Goal: Find specific page/section

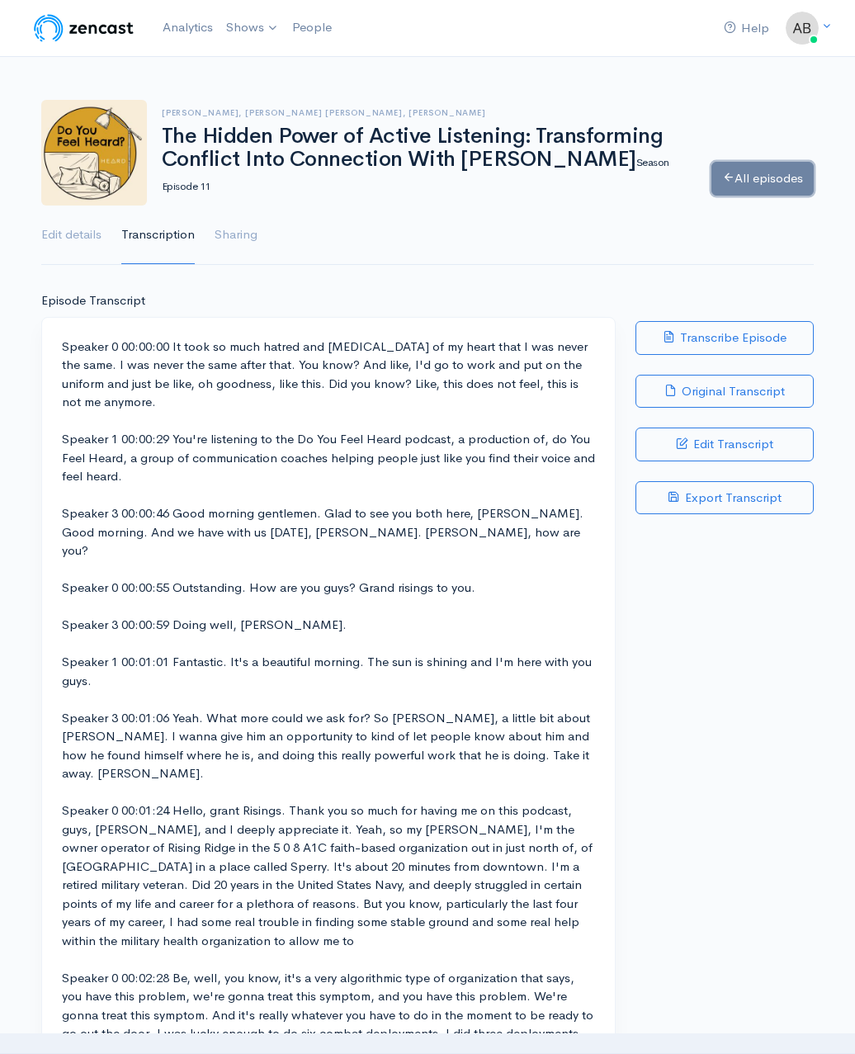
click at [772, 176] on link "All episodes" at bounding box center [762, 179] width 102 height 34
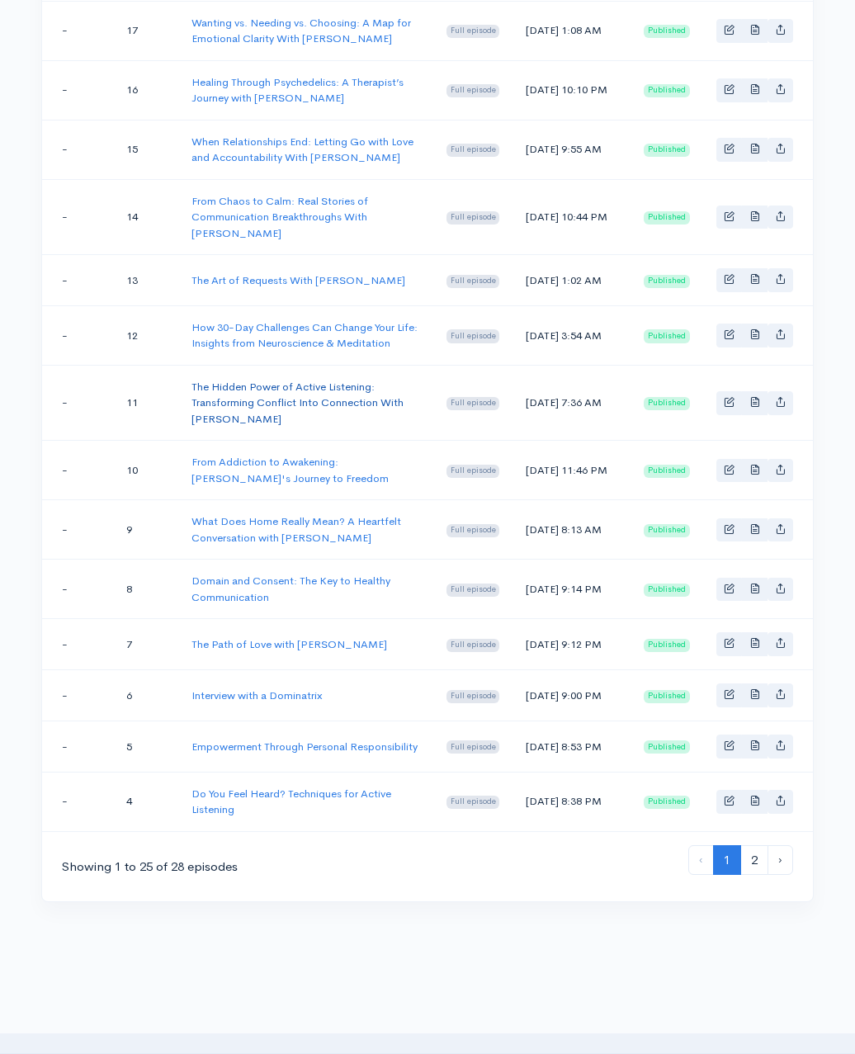
scroll to position [1183, 0]
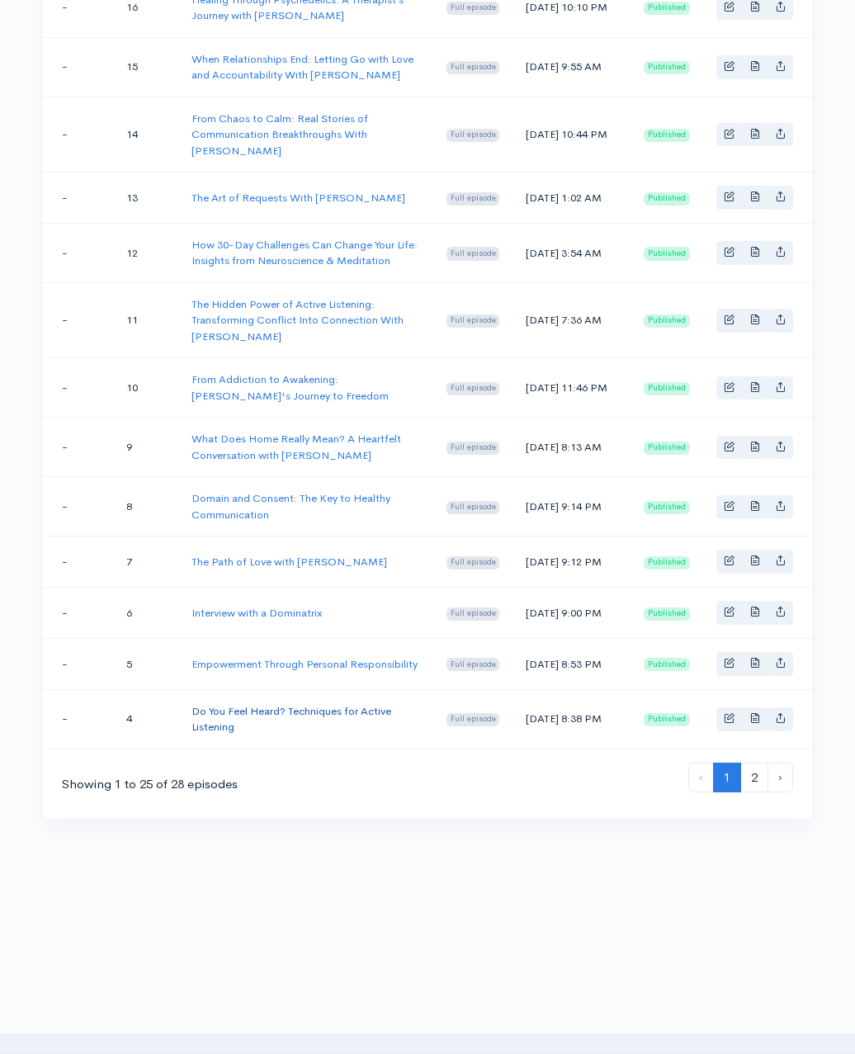
click at [310, 715] on link "Do You Feel Heard? Techniques for Active Listening" at bounding box center [291, 719] width 200 height 31
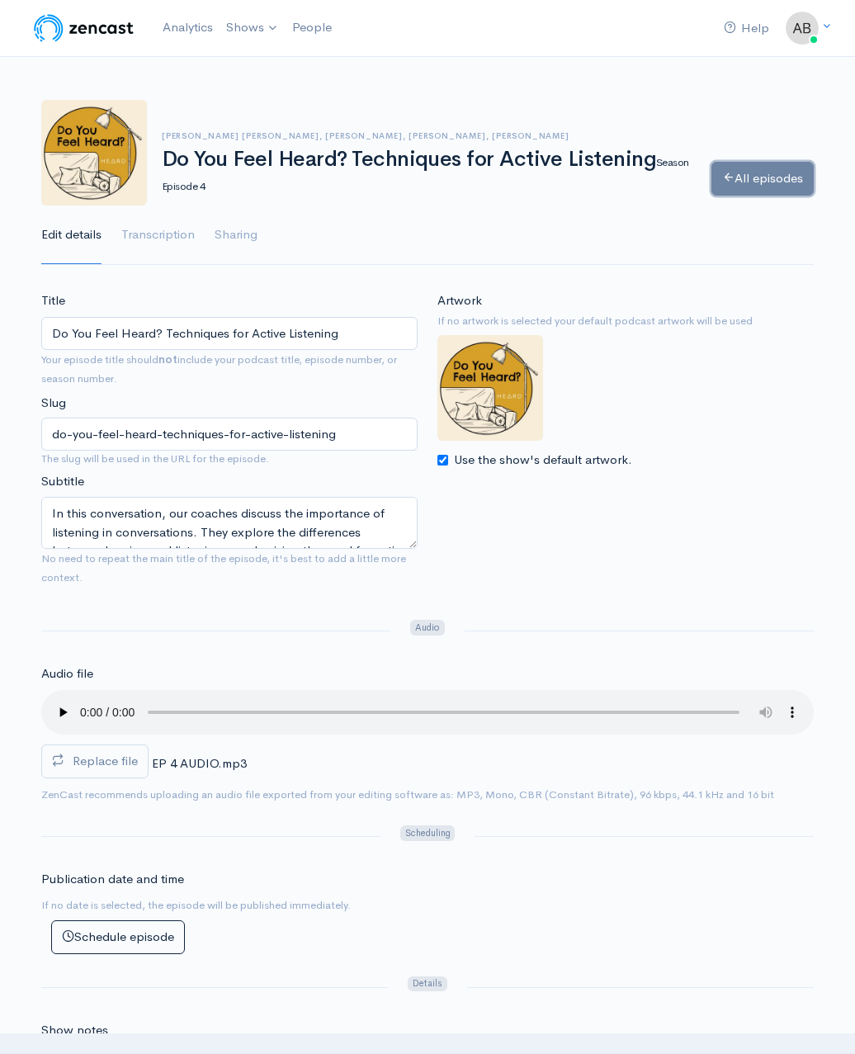
click at [759, 178] on link "All episodes" at bounding box center [762, 179] width 102 height 34
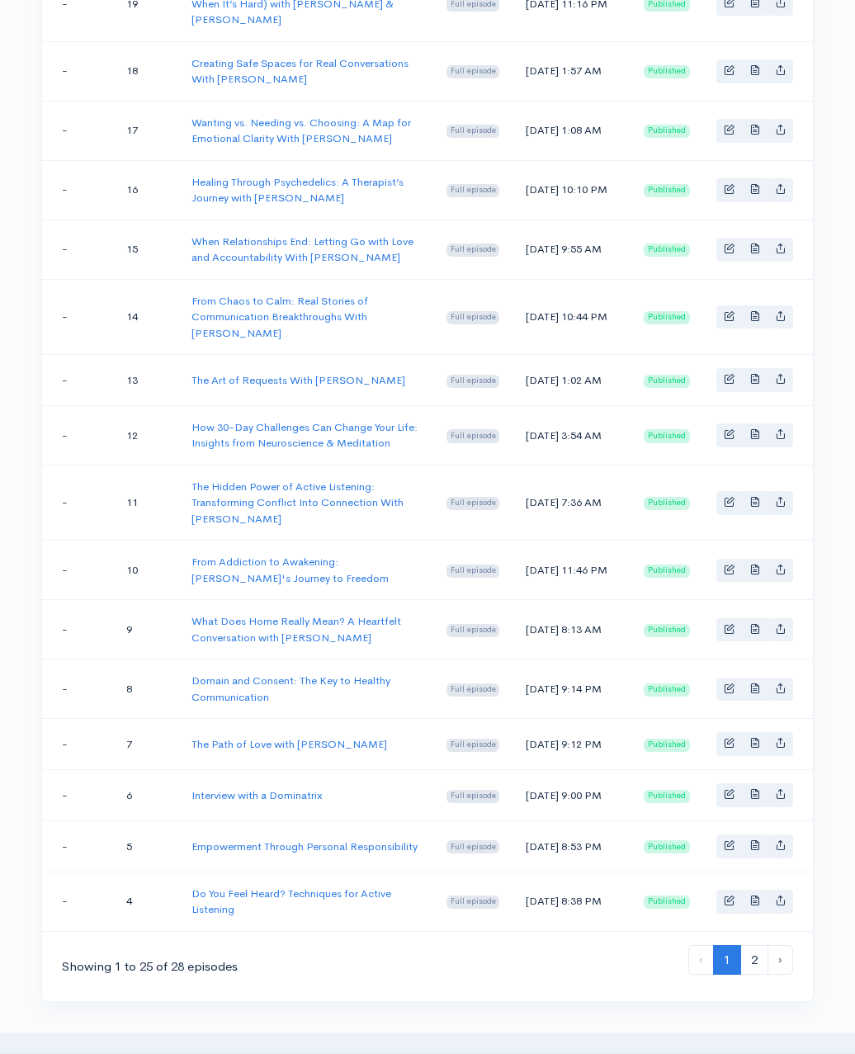
scroll to position [987, 0]
